Goal: Task Accomplishment & Management: Complete application form

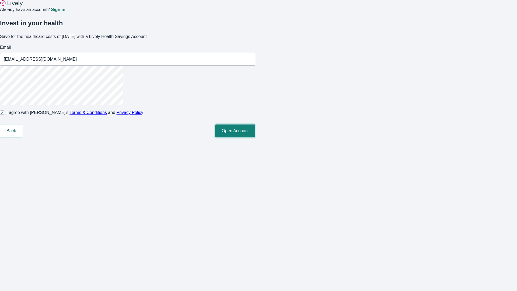
click at [255, 137] on button "Open Account" at bounding box center [235, 130] width 40 height 13
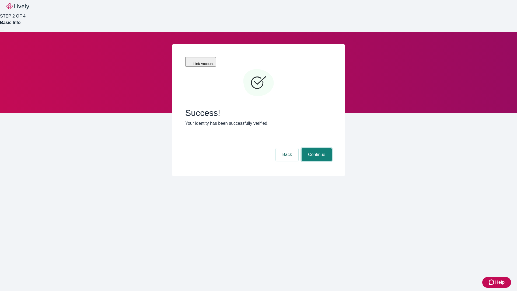
click at [316, 148] on button "Continue" at bounding box center [317, 154] width 30 height 13
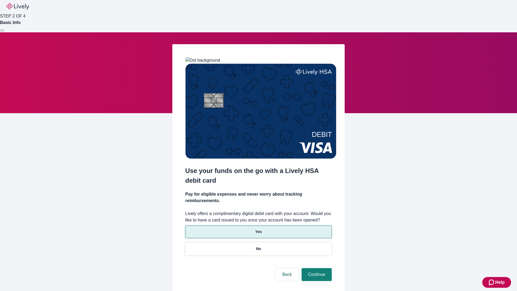
click at [258, 229] on p "Yes" at bounding box center [258, 232] width 6 height 6
click at [316, 268] on button "Continue" at bounding box center [317, 274] width 30 height 13
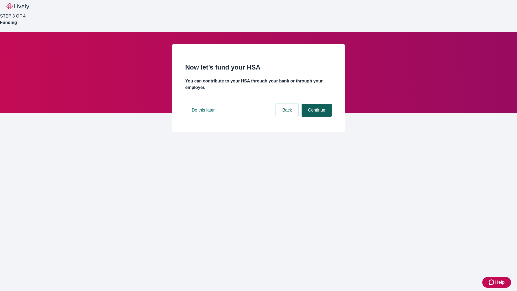
click at [316, 117] on button "Continue" at bounding box center [317, 110] width 30 height 13
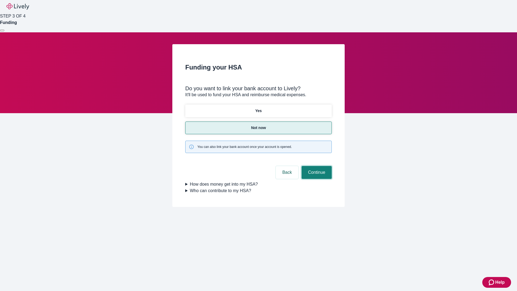
click at [316, 166] on button "Continue" at bounding box center [317, 172] width 30 height 13
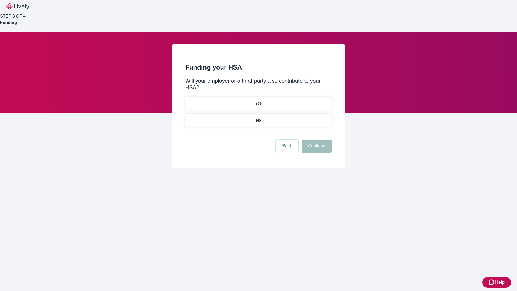
click at [258, 117] on p "No" at bounding box center [258, 120] width 5 height 6
click at [316, 140] on button "Continue" at bounding box center [317, 146] width 30 height 13
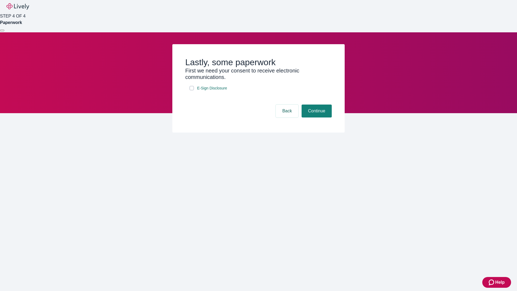
click at [192, 90] on input "E-Sign Disclosure" at bounding box center [192, 88] width 4 height 4
checkbox input "true"
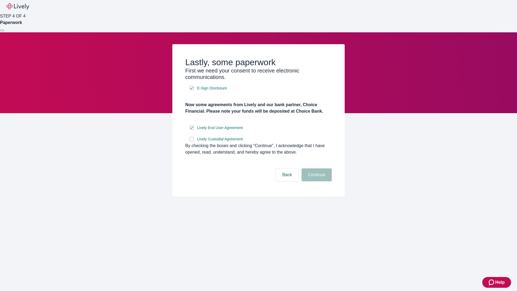
click at [192, 141] on input "Lively Custodial Agreement" at bounding box center [192, 139] width 4 height 4
checkbox input "true"
click at [316, 181] on button "Continue" at bounding box center [317, 174] width 30 height 13
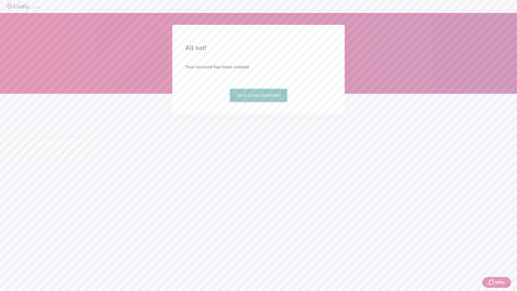
click at [258, 102] on link "Go to Lively dashboard" at bounding box center [258, 95] width 57 height 13
